Goal: Unclear: Browse casually

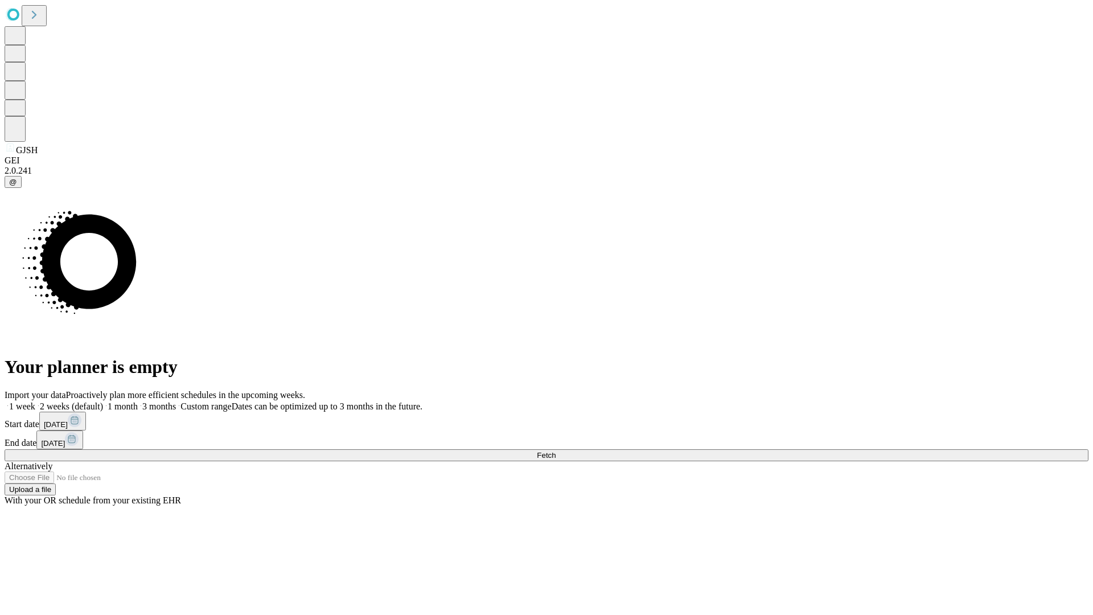
click at [555, 451] on span "Fetch" at bounding box center [546, 455] width 19 height 9
